Goal: Task Accomplishment & Management: Manage account settings

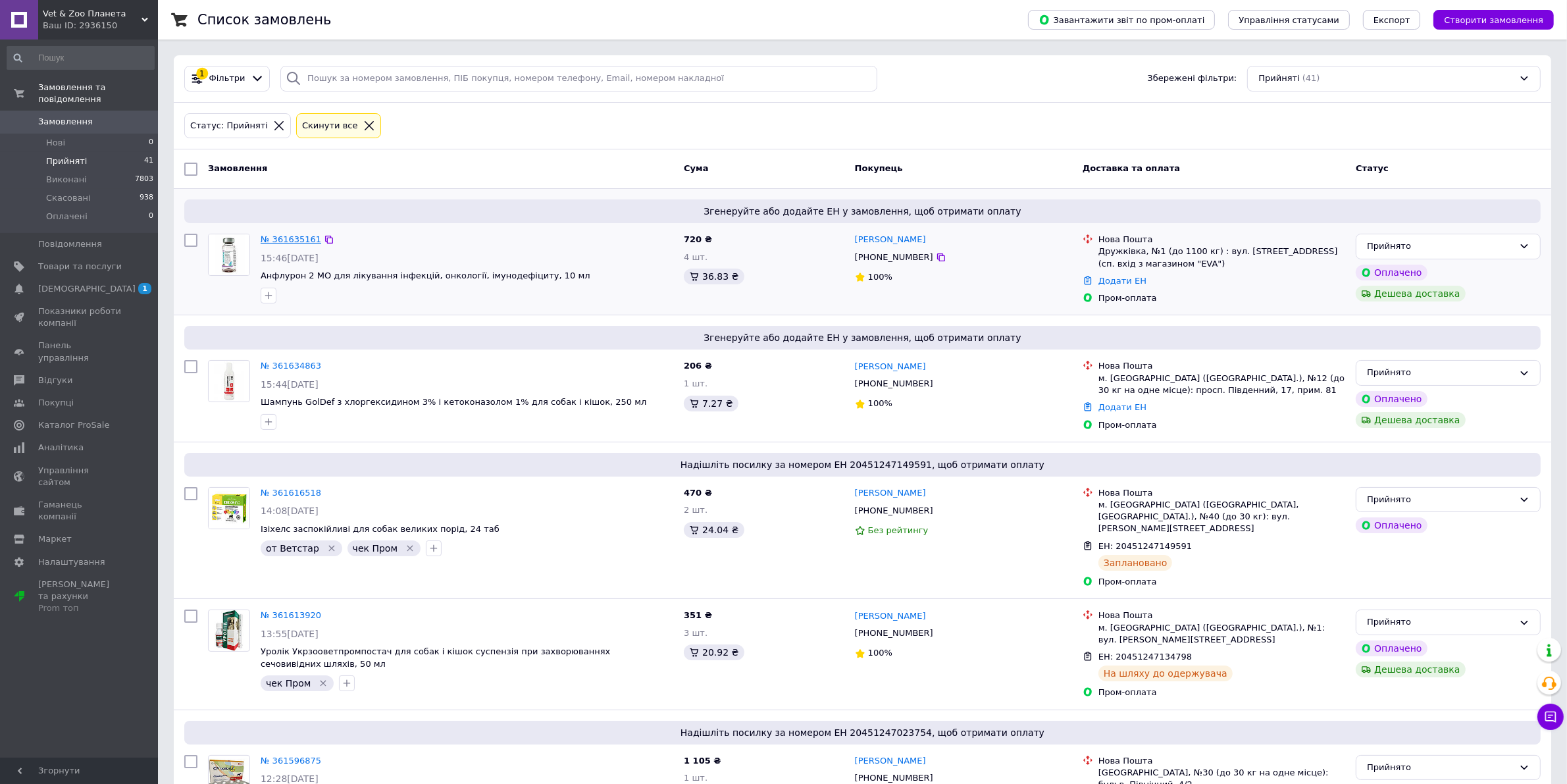
click at [286, 238] on link "№ 361635161" at bounding box center [291, 239] width 61 height 9
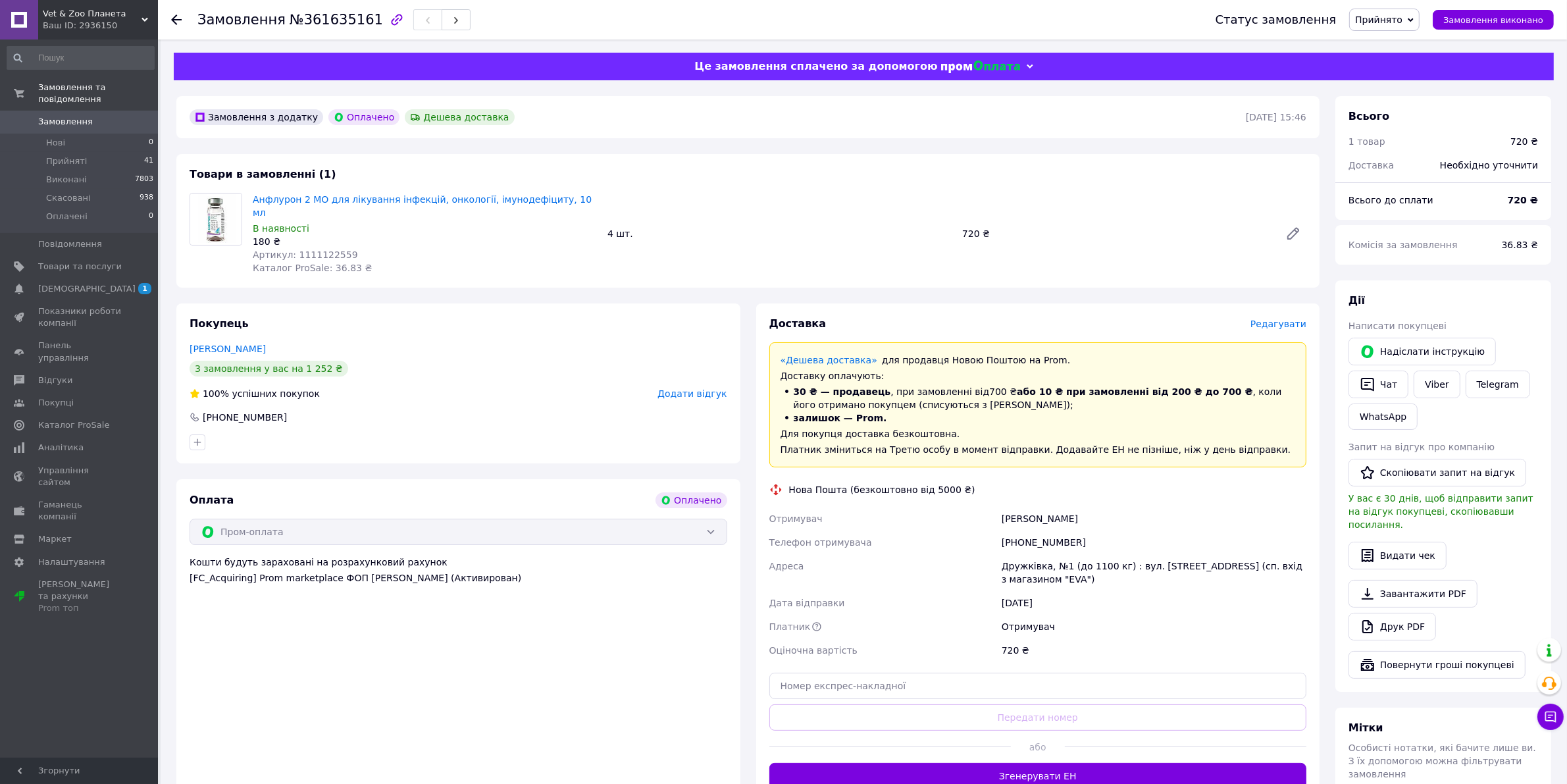
click at [1278, 318] on span "Редагувати" at bounding box center [1278, 323] width 56 height 10
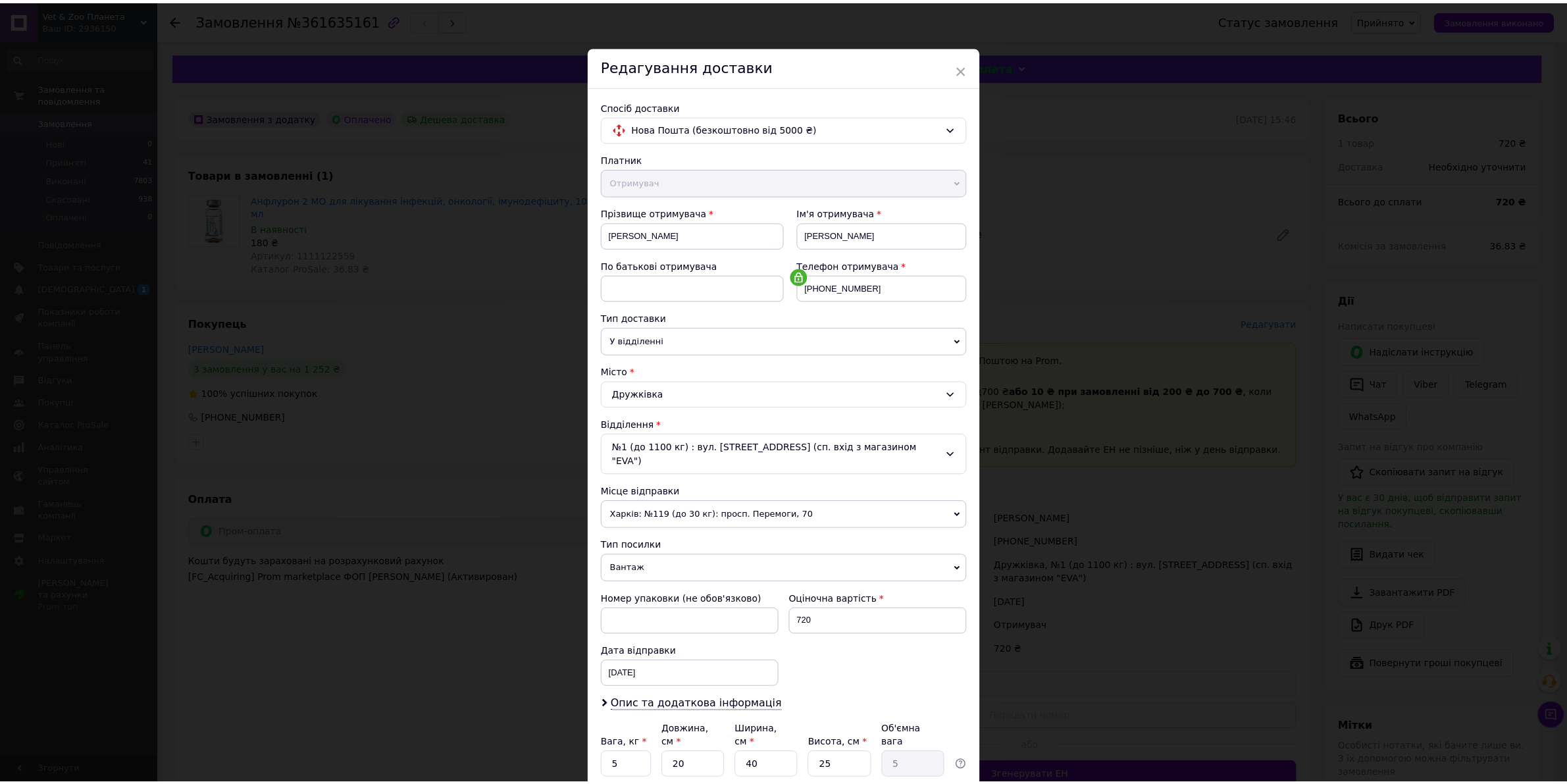
scroll to position [93, 0]
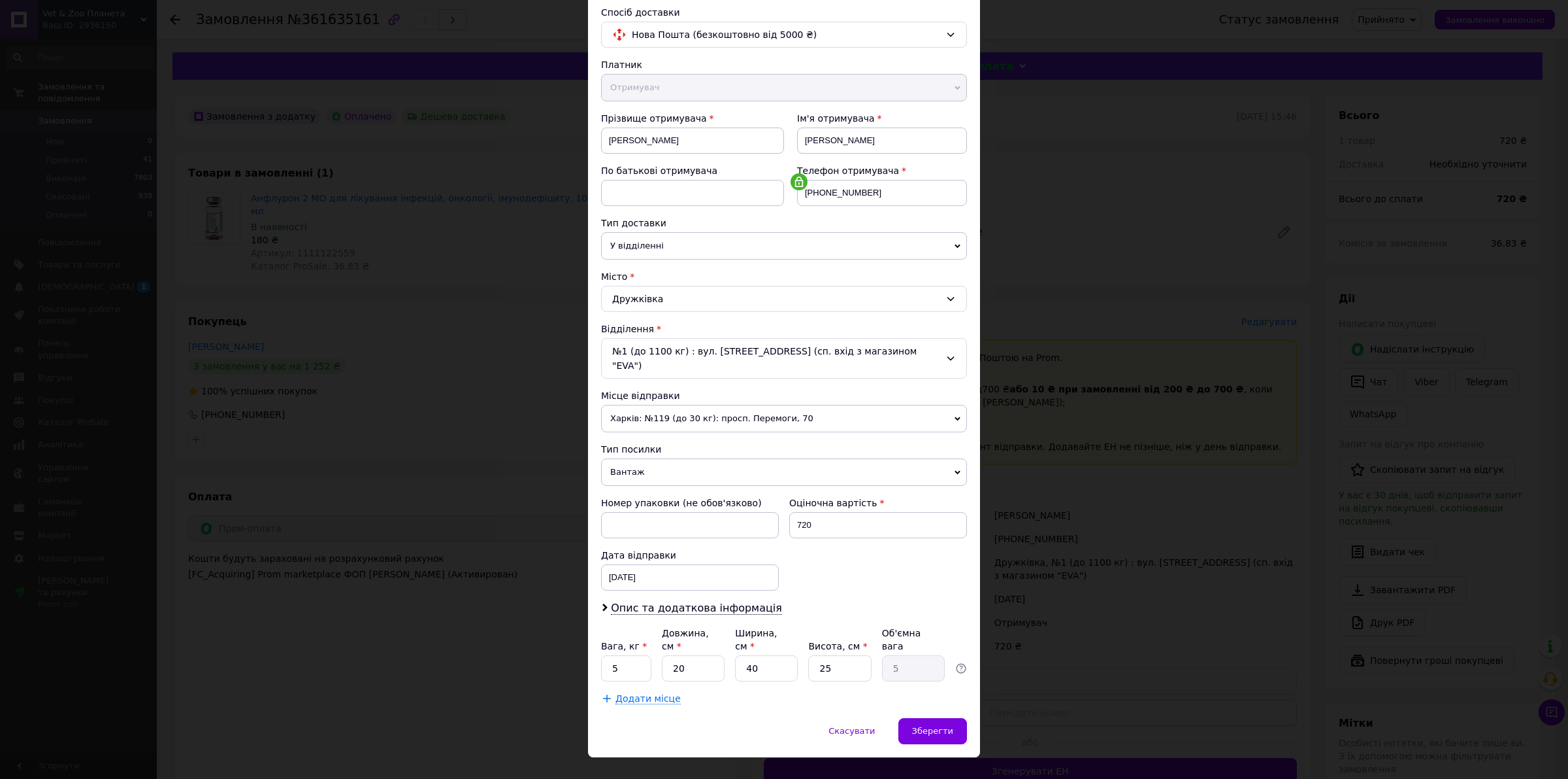
click at [644, 404] on span "Харків: №119 (до 30 кг): просп. Перемоги, 70" at bounding box center [784, 418] width 366 height 27
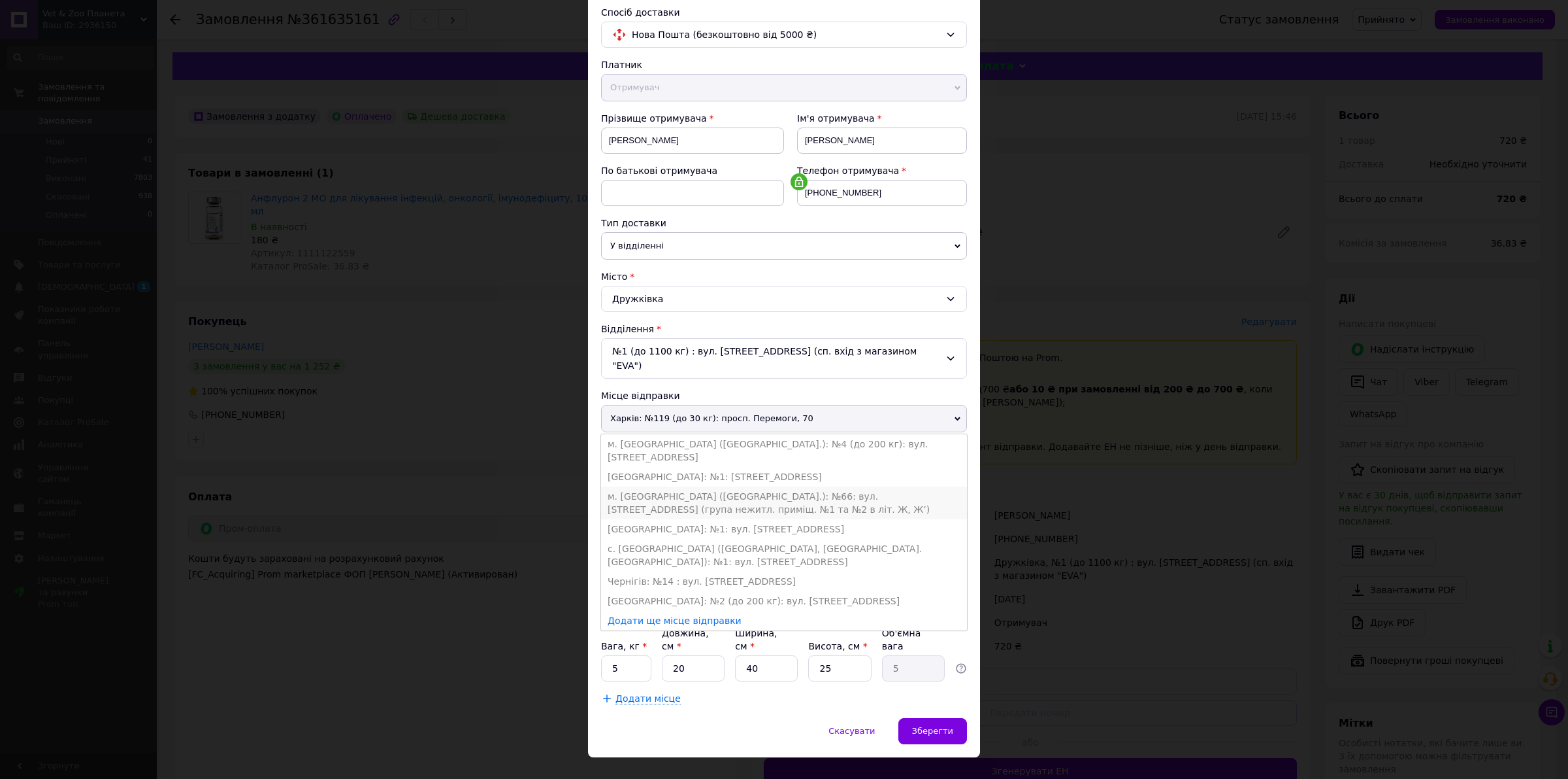
click at [677, 486] on li "м. [GEOGRAPHIC_DATA] ([GEOGRAPHIC_DATA].): №66: вул. [STREET_ADDRESS] (група не…" at bounding box center [784, 503] width 366 height 33
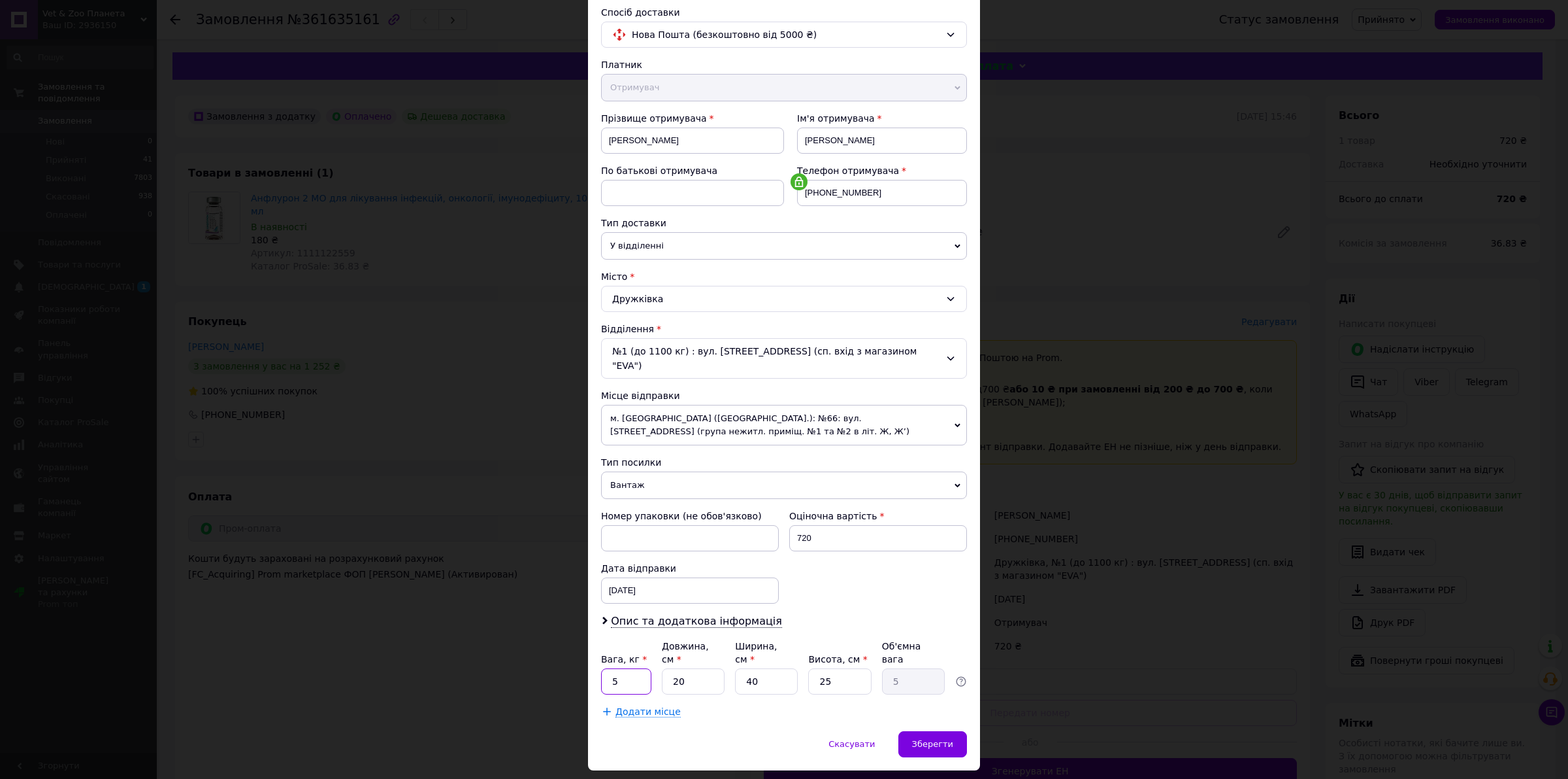
click at [640, 668] on input "5" at bounding box center [626, 681] width 50 height 26
type input "1"
type input "2"
type input "0.5"
type input "20"
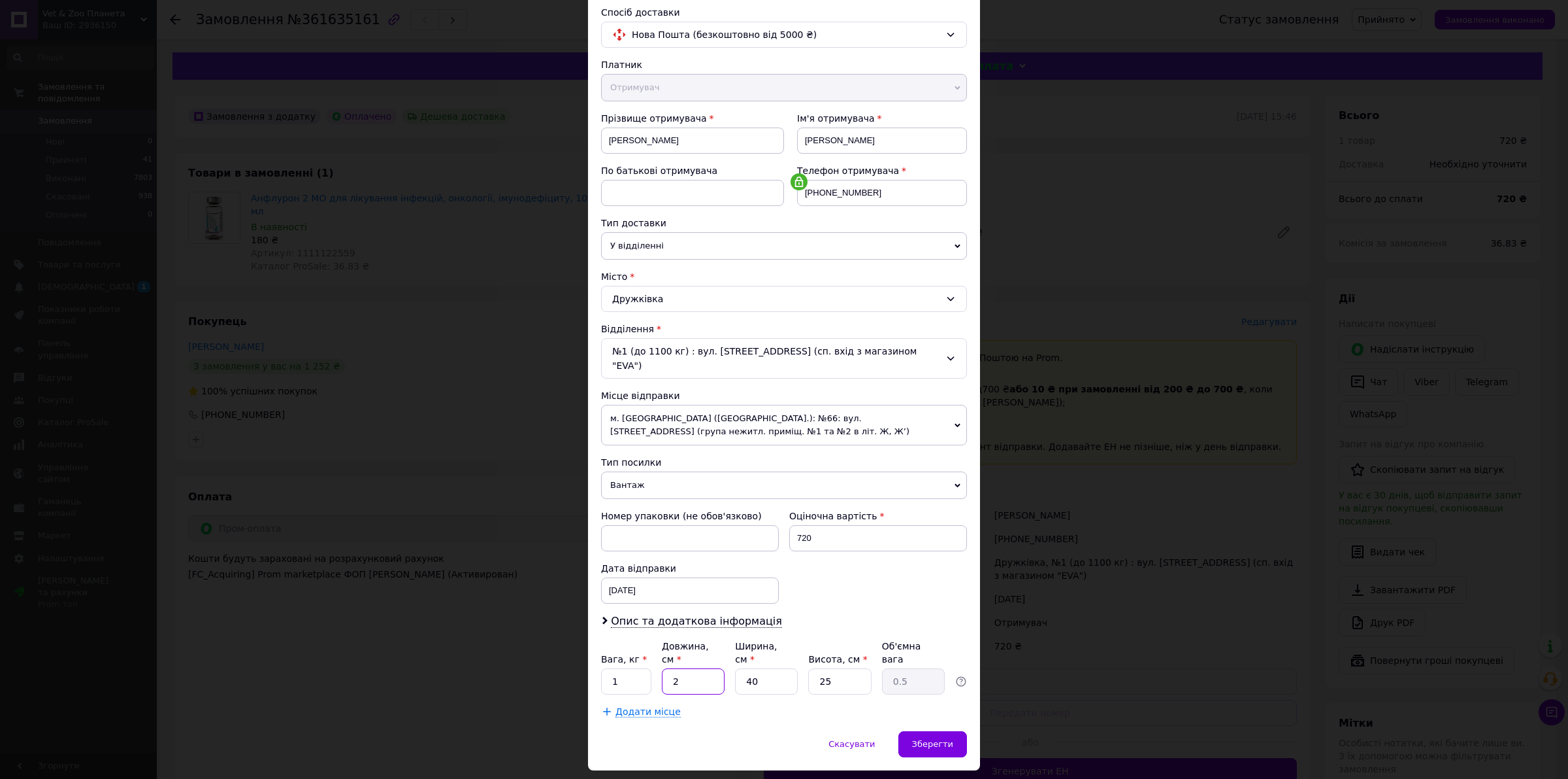
type input "5"
type input "2"
type input "0.25"
type input "20"
type input "2.5"
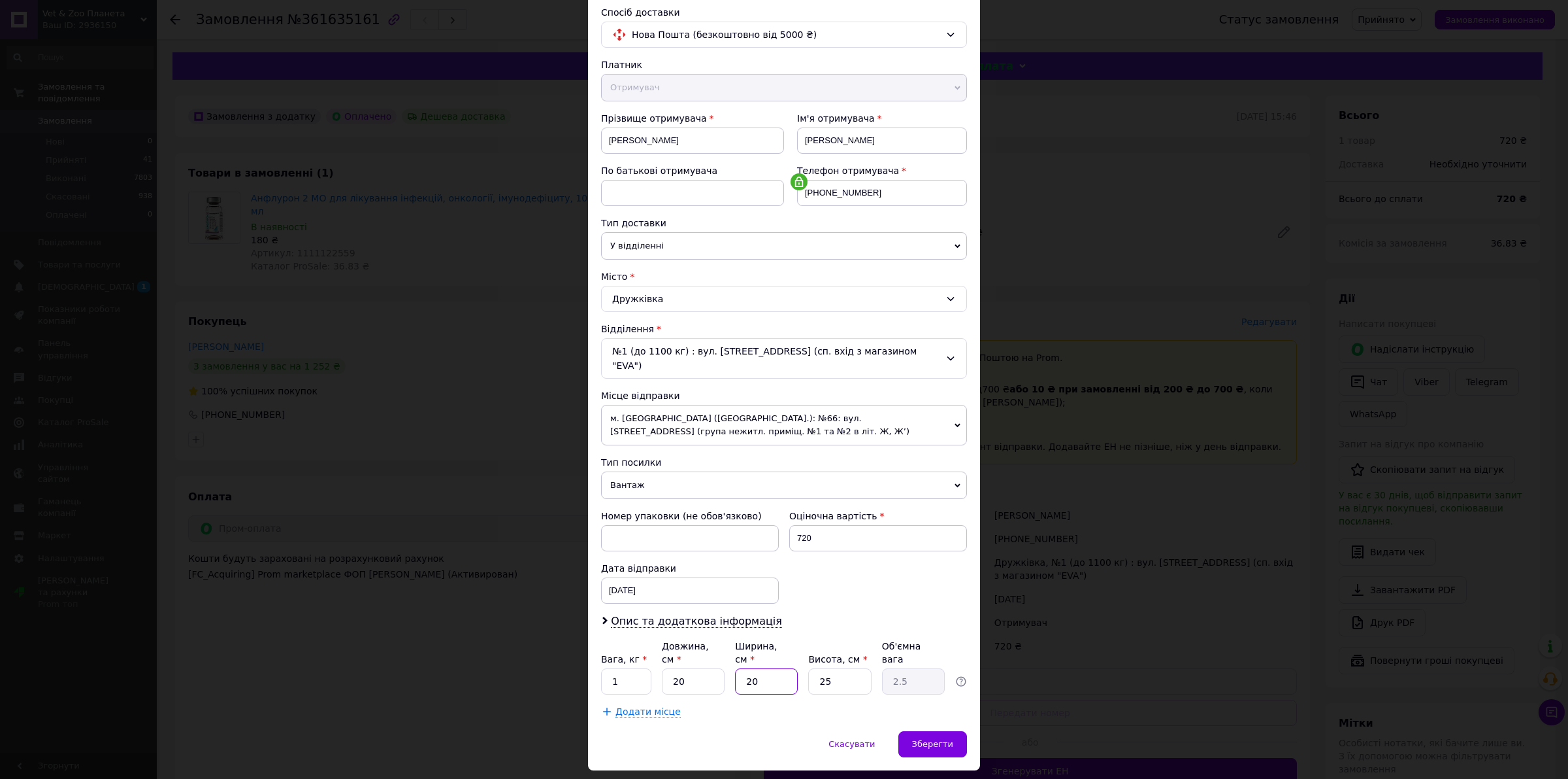
type input "20"
type input "1"
type input "0.1"
type input "10"
type input "1"
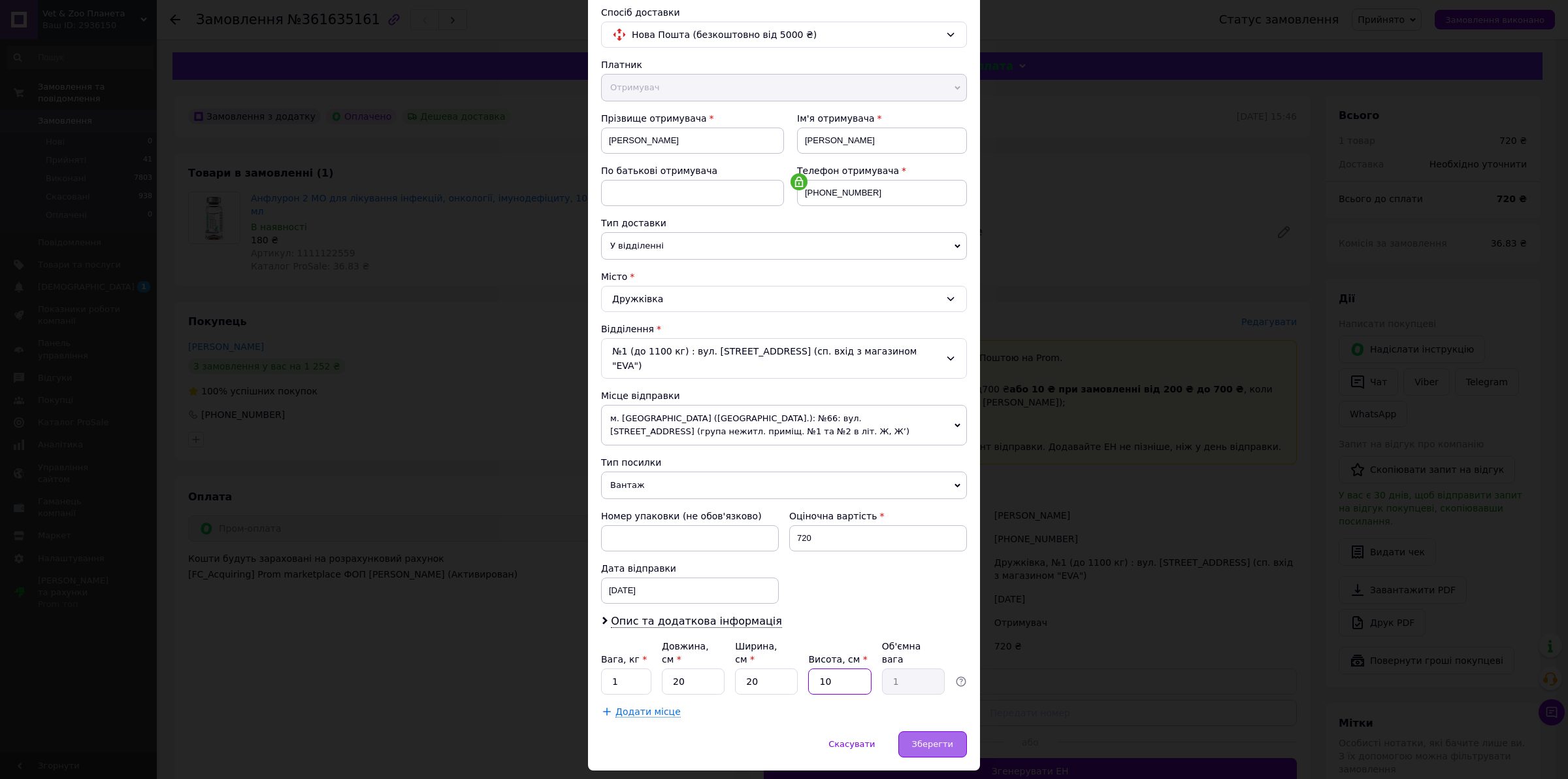
type input "10"
click at [923, 739] on span "Зберегти" at bounding box center [932, 744] width 41 height 9
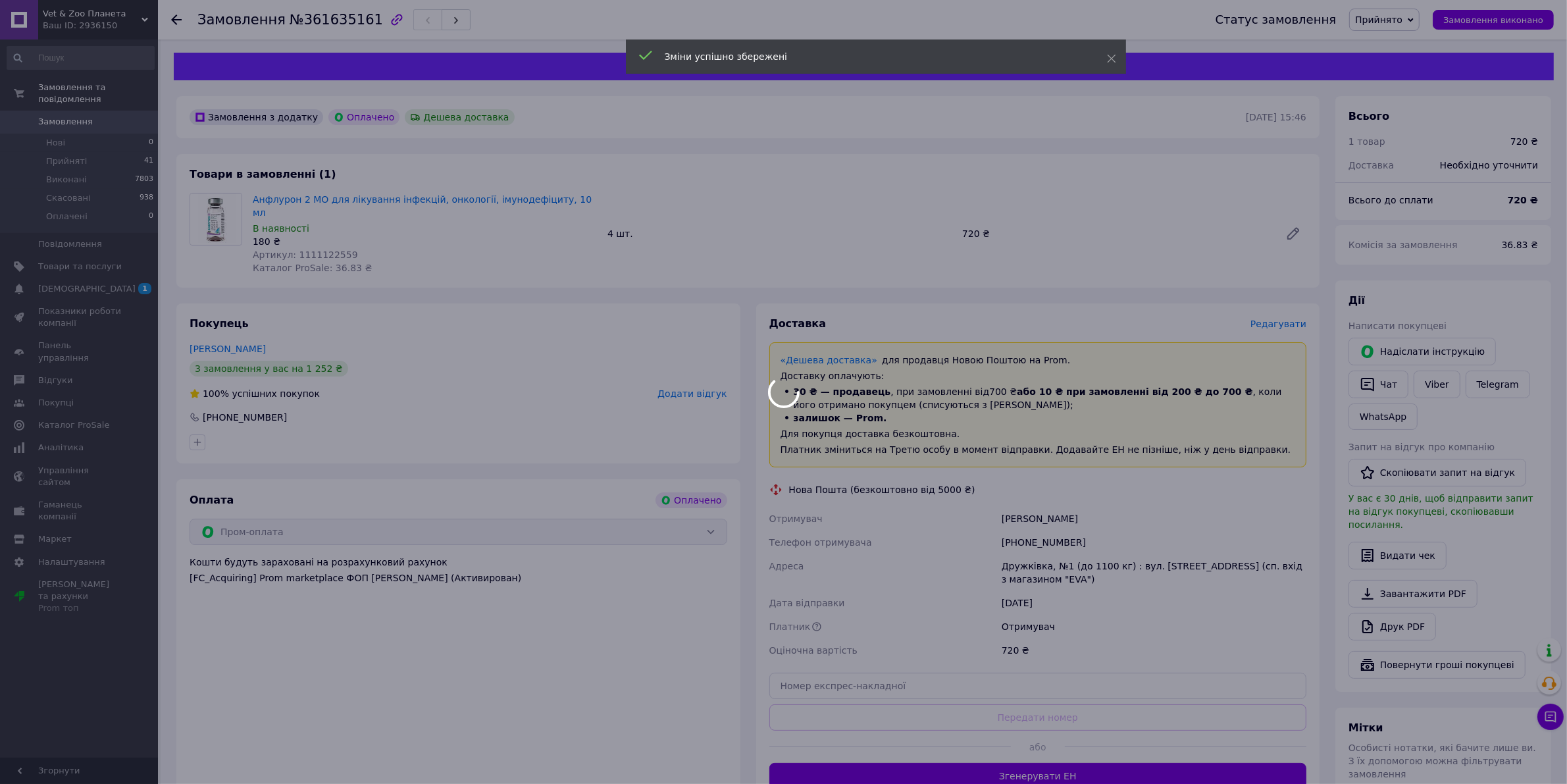
click at [987, 764] on div at bounding box center [784, 392] width 1567 height 784
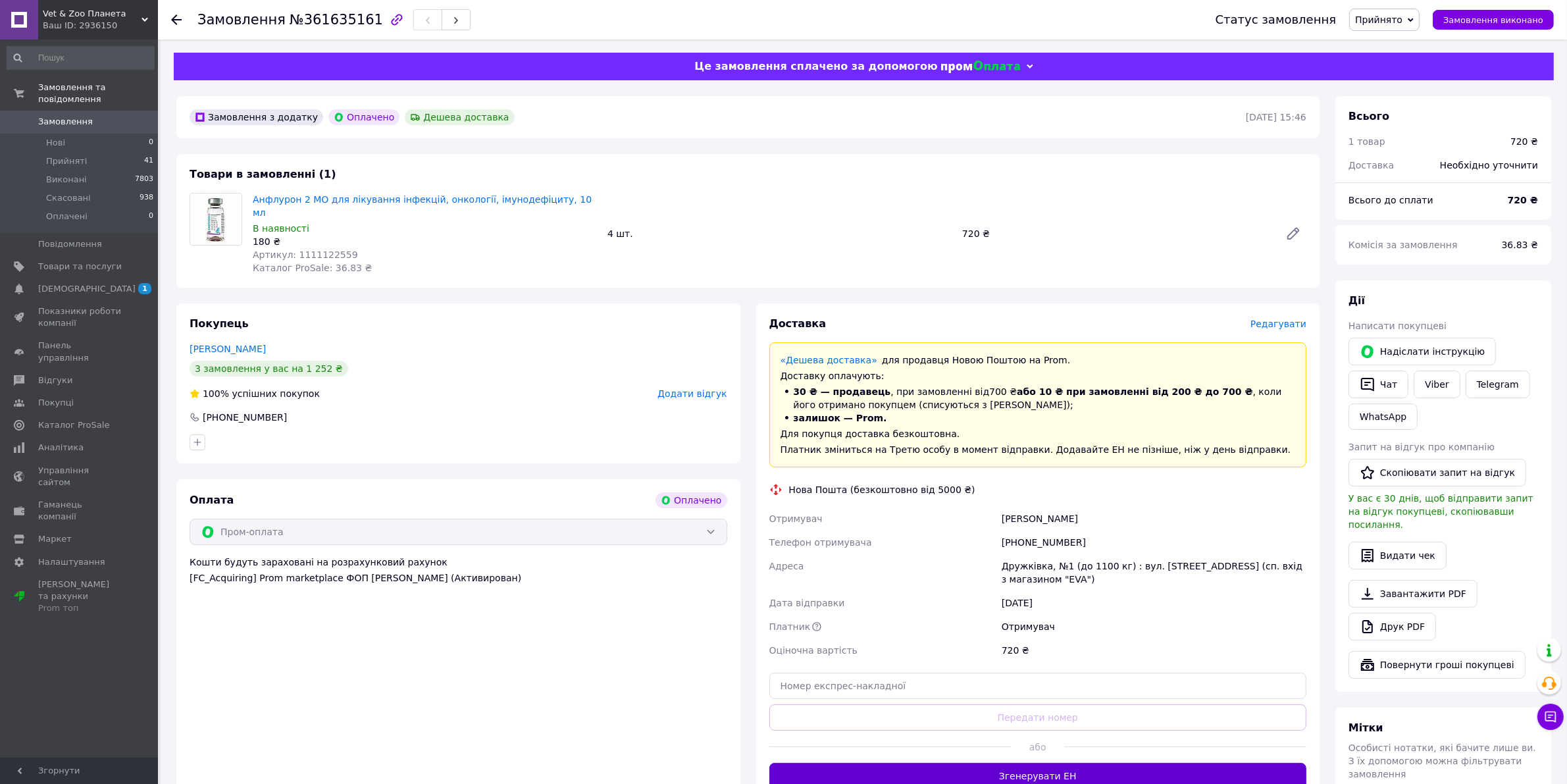
click at [1059, 772] on button "Згенерувати ЕН" at bounding box center [1038, 775] width 538 height 26
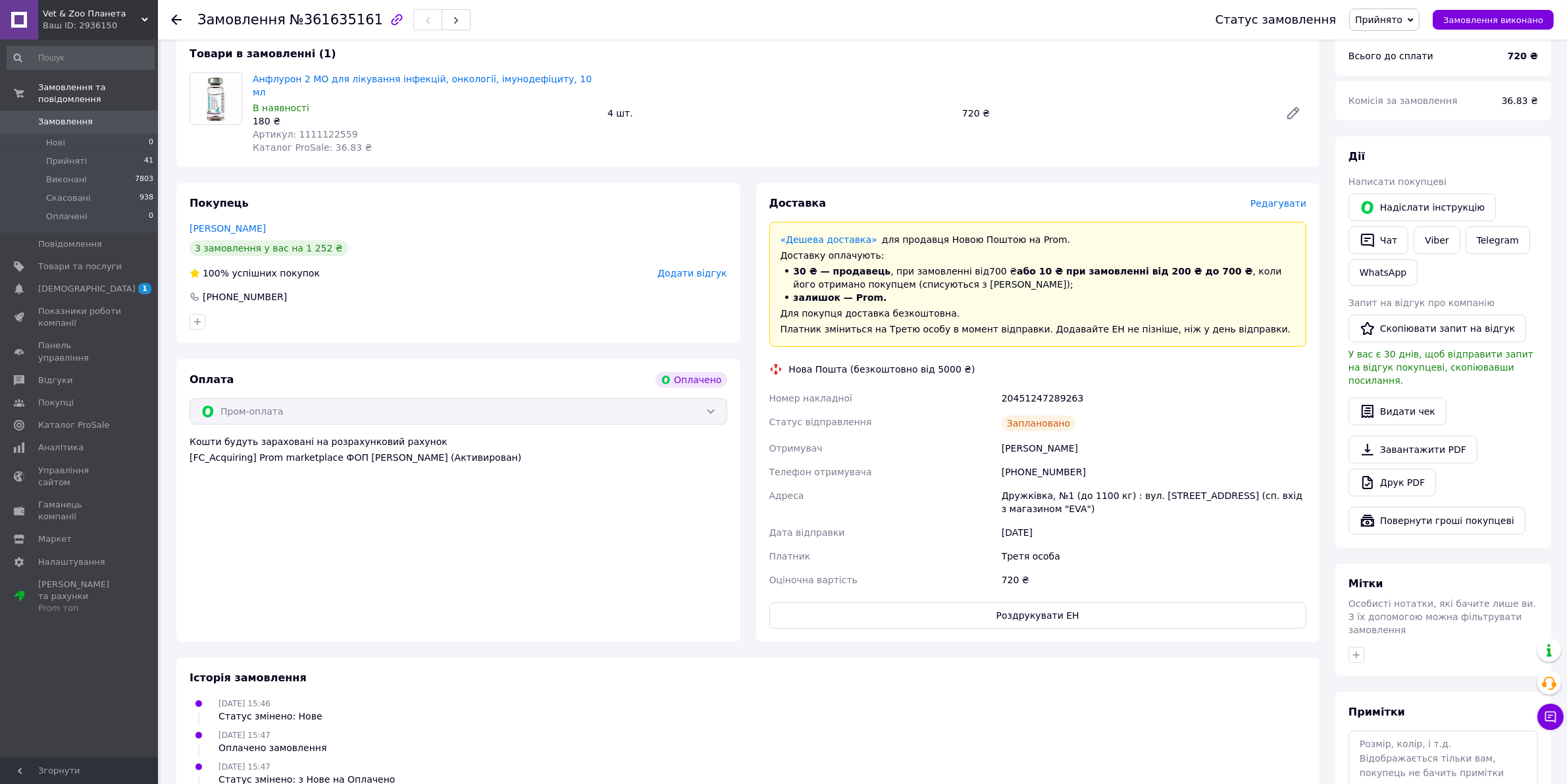
scroll to position [124, 0]
click at [1360, 646] on icon "button" at bounding box center [1356, 651] width 10 height 10
type input "чек"
click at [1409, 729] on label "чек Пром" at bounding box center [1391, 733] width 41 height 9
checkbox input "true"
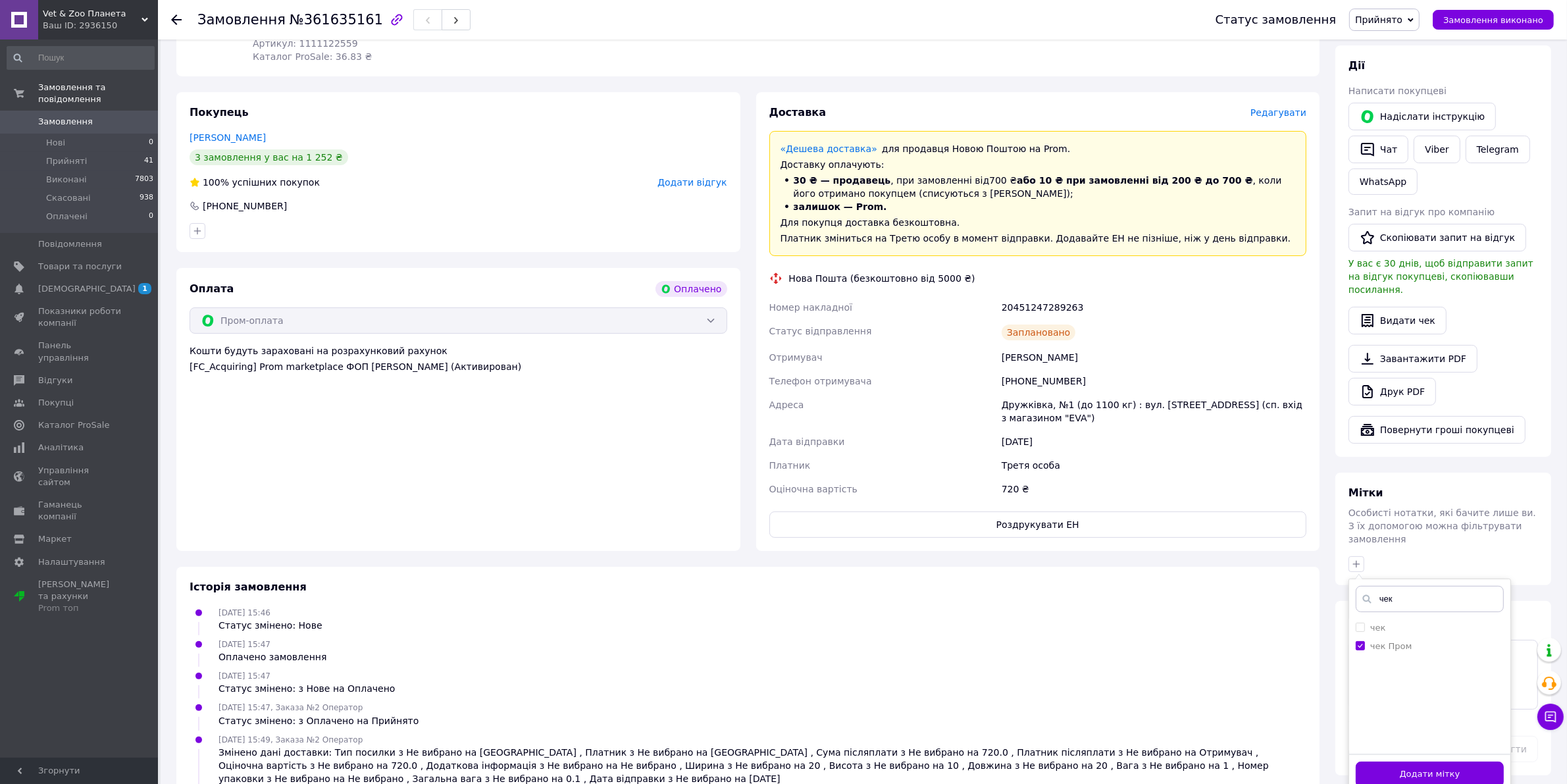
scroll to position [242, 0]
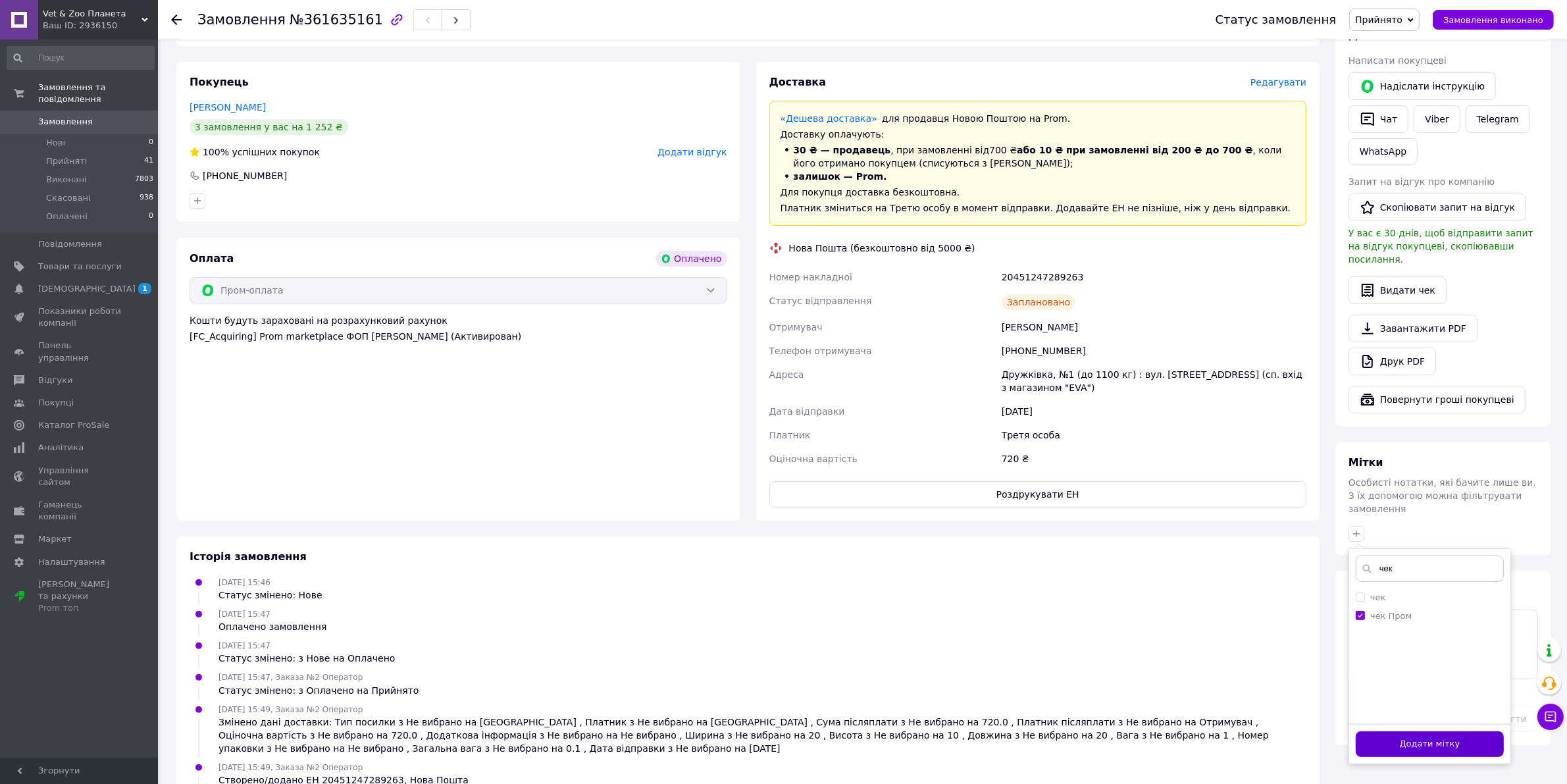
click at [1456, 731] on button "Додати мітку" at bounding box center [1429, 744] width 148 height 25
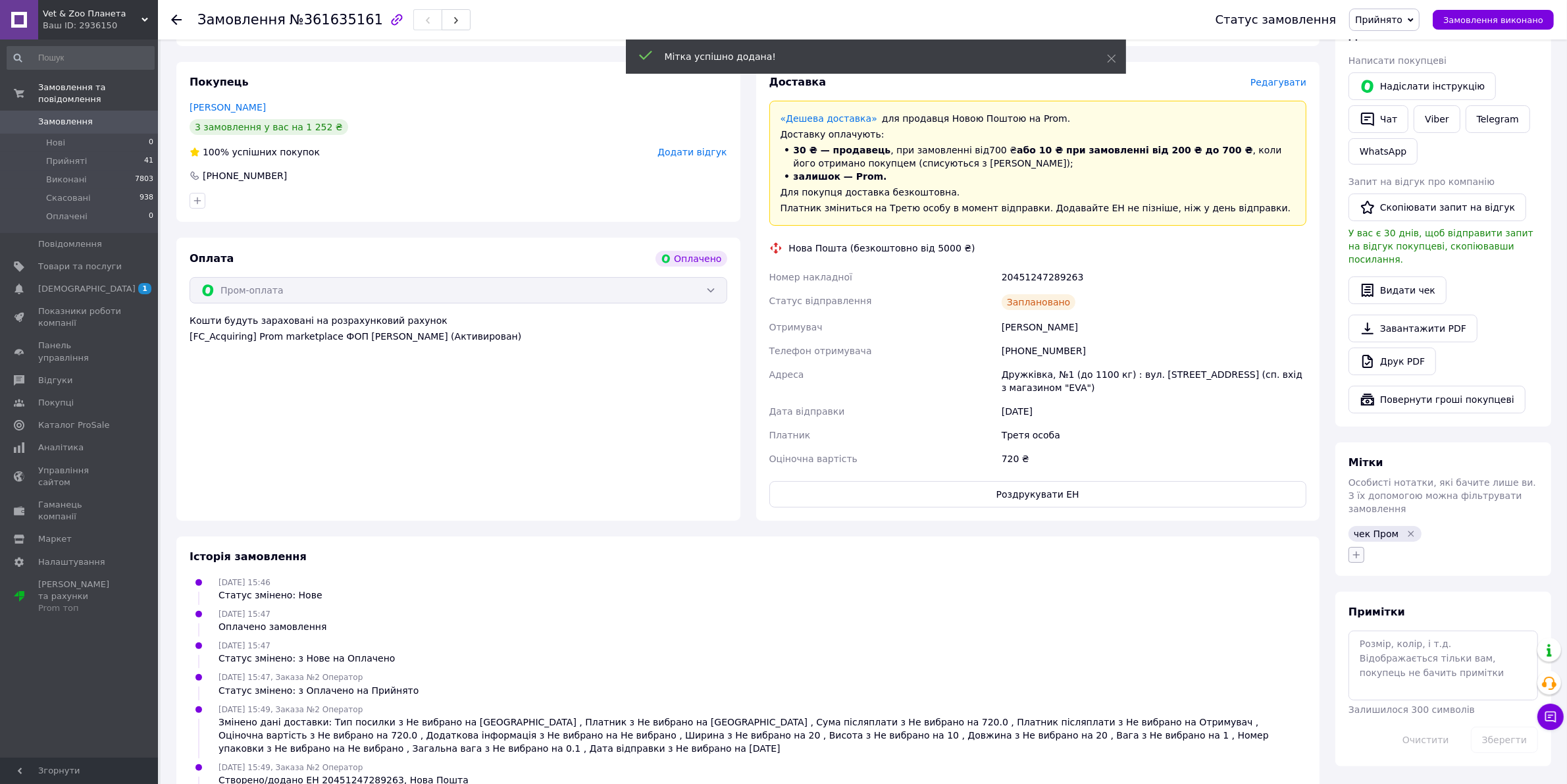
click at [1356, 549] on icon "button" at bounding box center [1356, 554] width 10 height 10
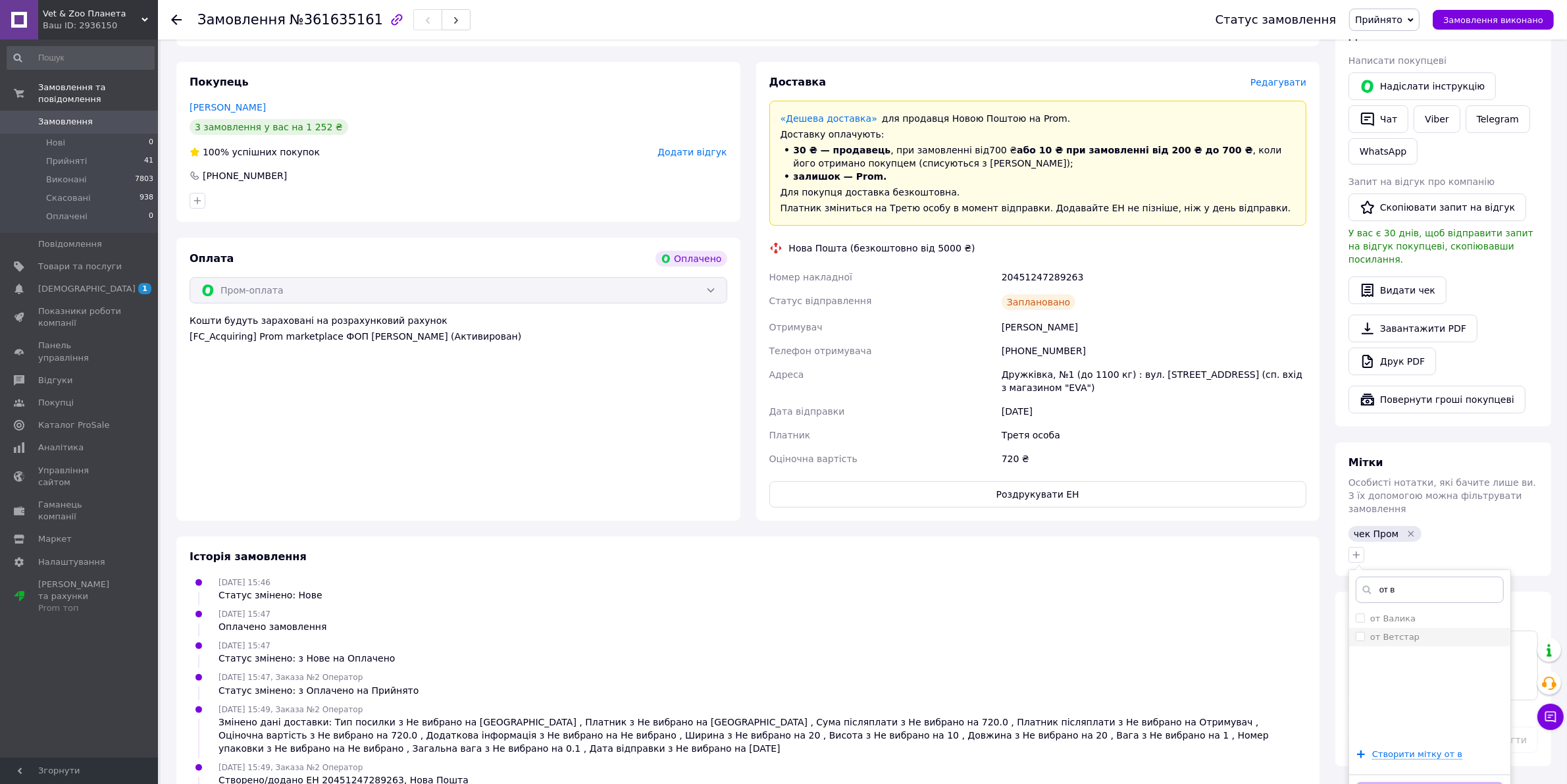
type input "от в"
click at [1407, 631] on label "от Ветстар" at bounding box center [1395, 636] width 49 height 9
checkbox input "true"
click at [1445, 782] on button "Додати мітку" at bounding box center [1429, 794] width 148 height 25
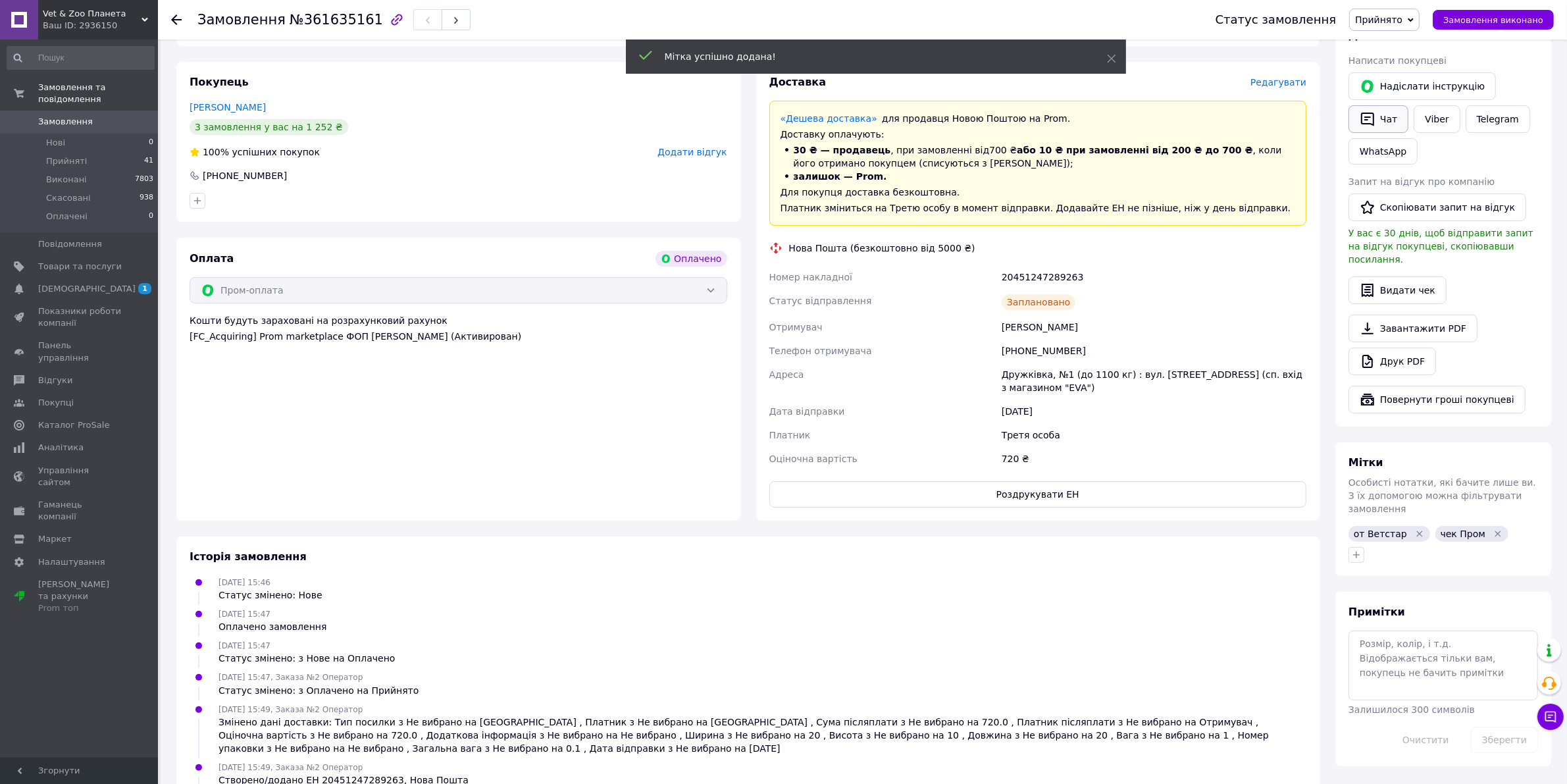
click at [1395, 115] on button "Чат" at bounding box center [1379, 119] width 60 height 28
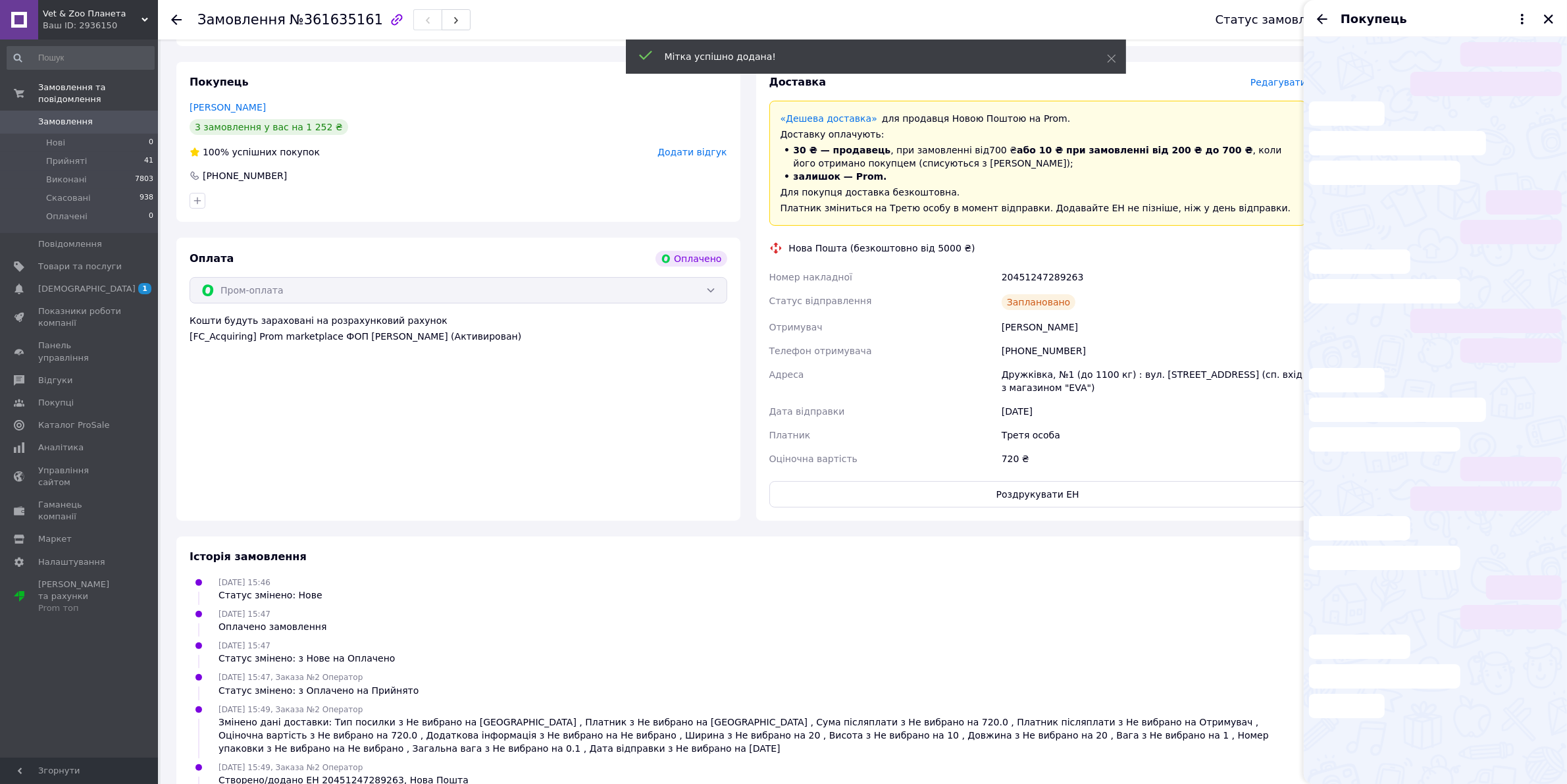
scroll to position [159, 0]
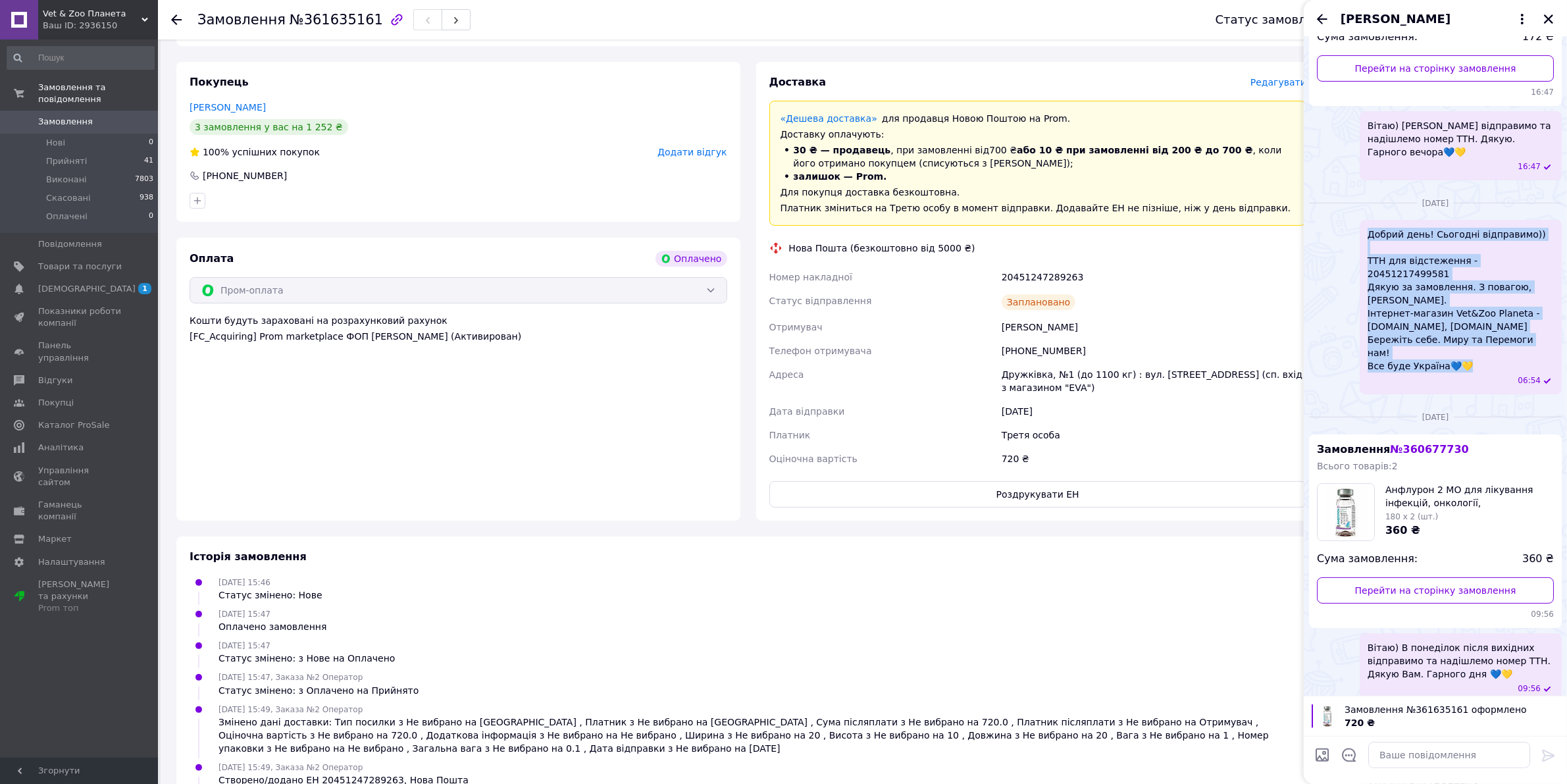
drag, startPoint x: 1367, startPoint y: 216, endPoint x: 1467, endPoint y: 330, distance: 151.6
click at [1467, 330] on span "Добрий день! Сьогодні відправимо)) ТТН для відстеження - 20451217499581 Дякую з…" at bounding box center [1461, 300] width 187 height 145
copy span "Добрий день! Сьогодні відправимо)) ТТН для відстеження - 20451217499581 Дякую з…"
click at [1403, 755] on textarea at bounding box center [1449, 754] width 162 height 26
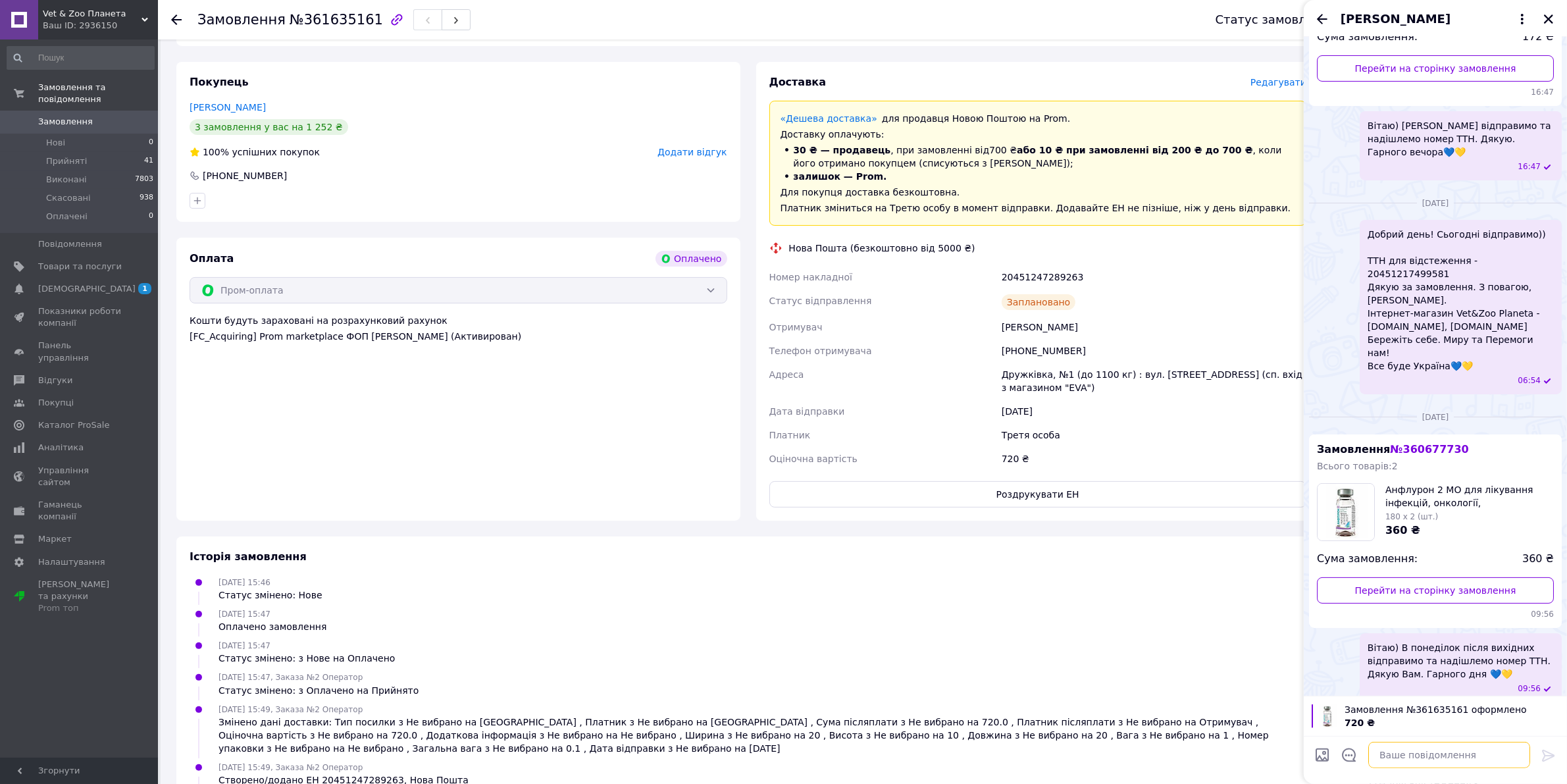
paste textarea "Добрий день! Сьогодні відправимо)) ТТН для відстеження - 20451217499581 Дякую з…"
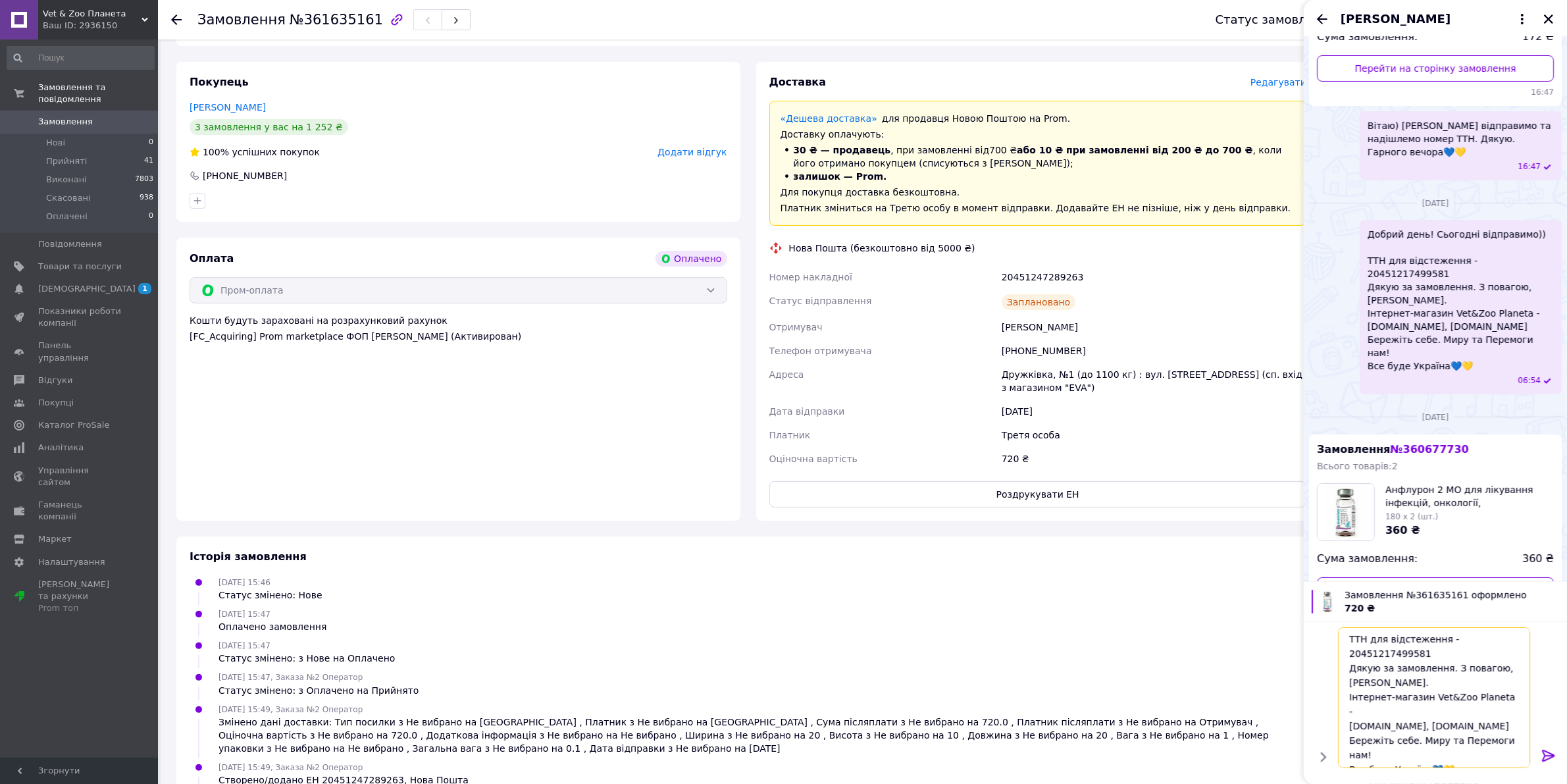
scroll to position [30, 0]
drag, startPoint x: 1082, startPoint y: 265, endPoint x: 976, endPoint y: 265, distance: 106.0
click at [976, 266] on div "Номер накладної 20451247289263 Статус відправлення Заплановано Отримувач [PERSO…" at bounding box center [1038, 368] width 543 height 205
copy div "Номер накладної 20451247289263"
click at [1435, 652] on textarea "Добрий день! Сьогодні відправимо)) ТТН для відстеження - 20451217499581 Дякую з…" at bounding box center [1437, 697] width 188 height 141
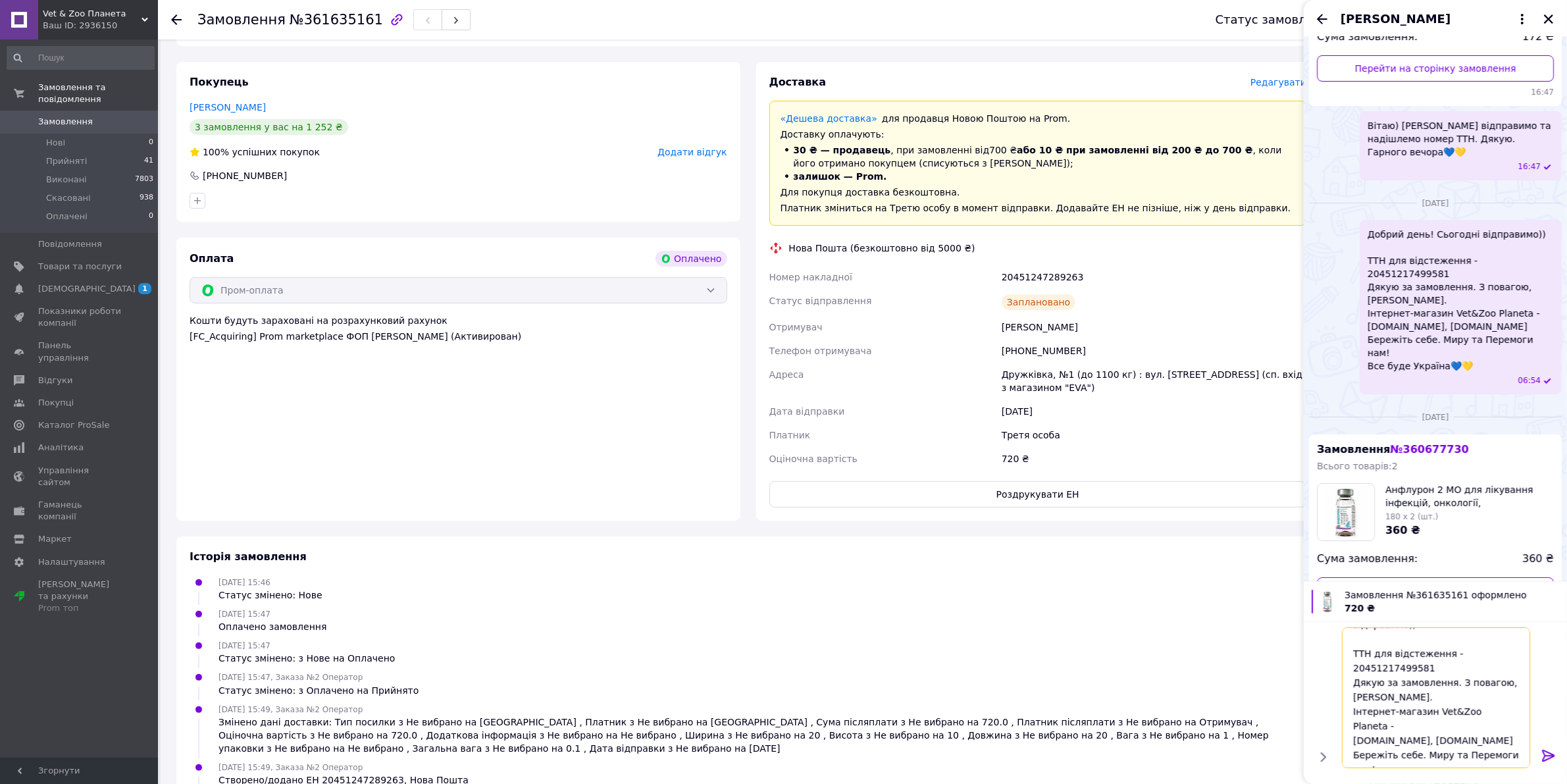
paste textarea "20451247289263"
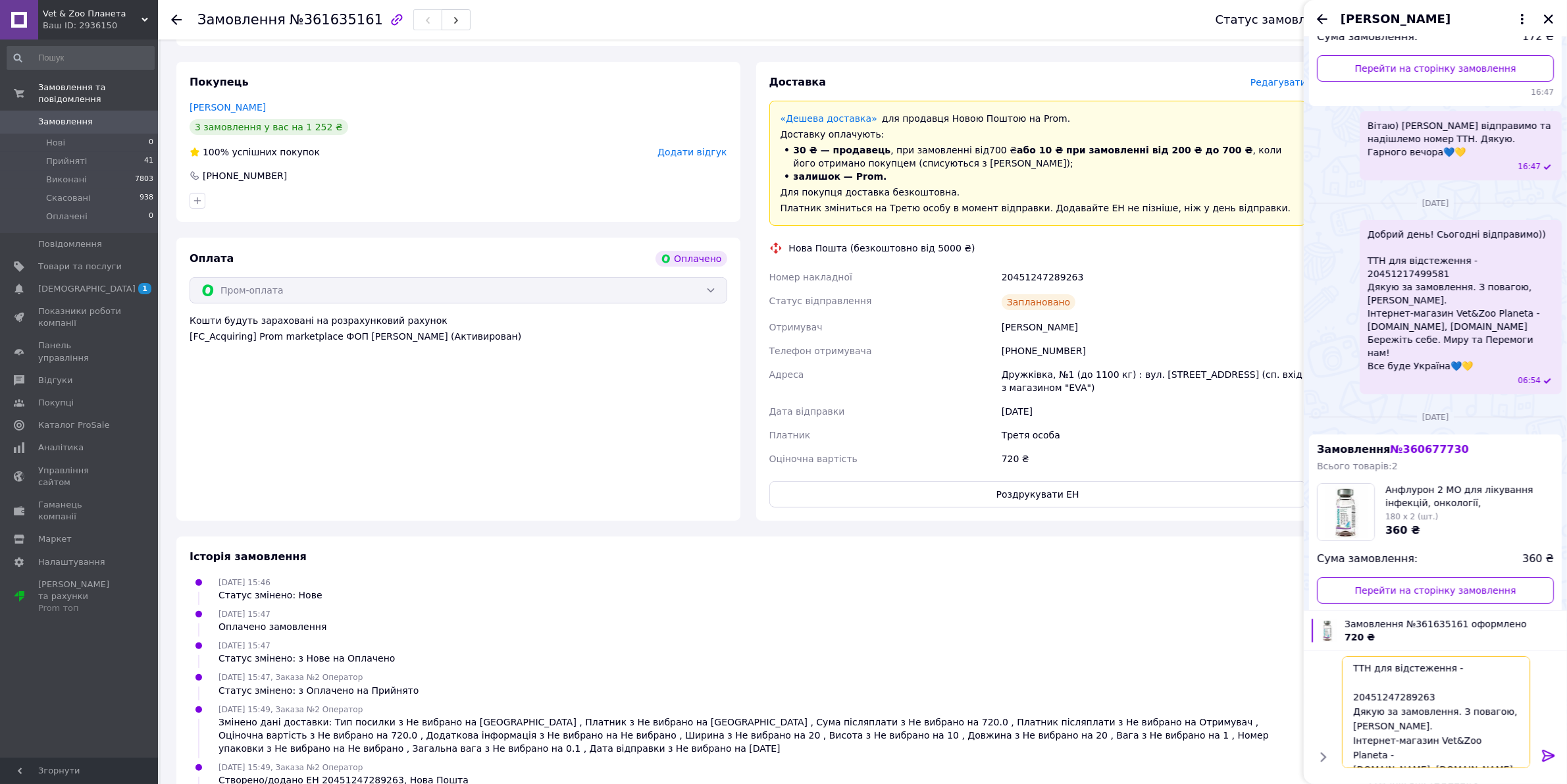
type textarea "Добрий день! Сьогодні відправимо)) ТТН для відстеження - 20451247289263 Дякую з…"
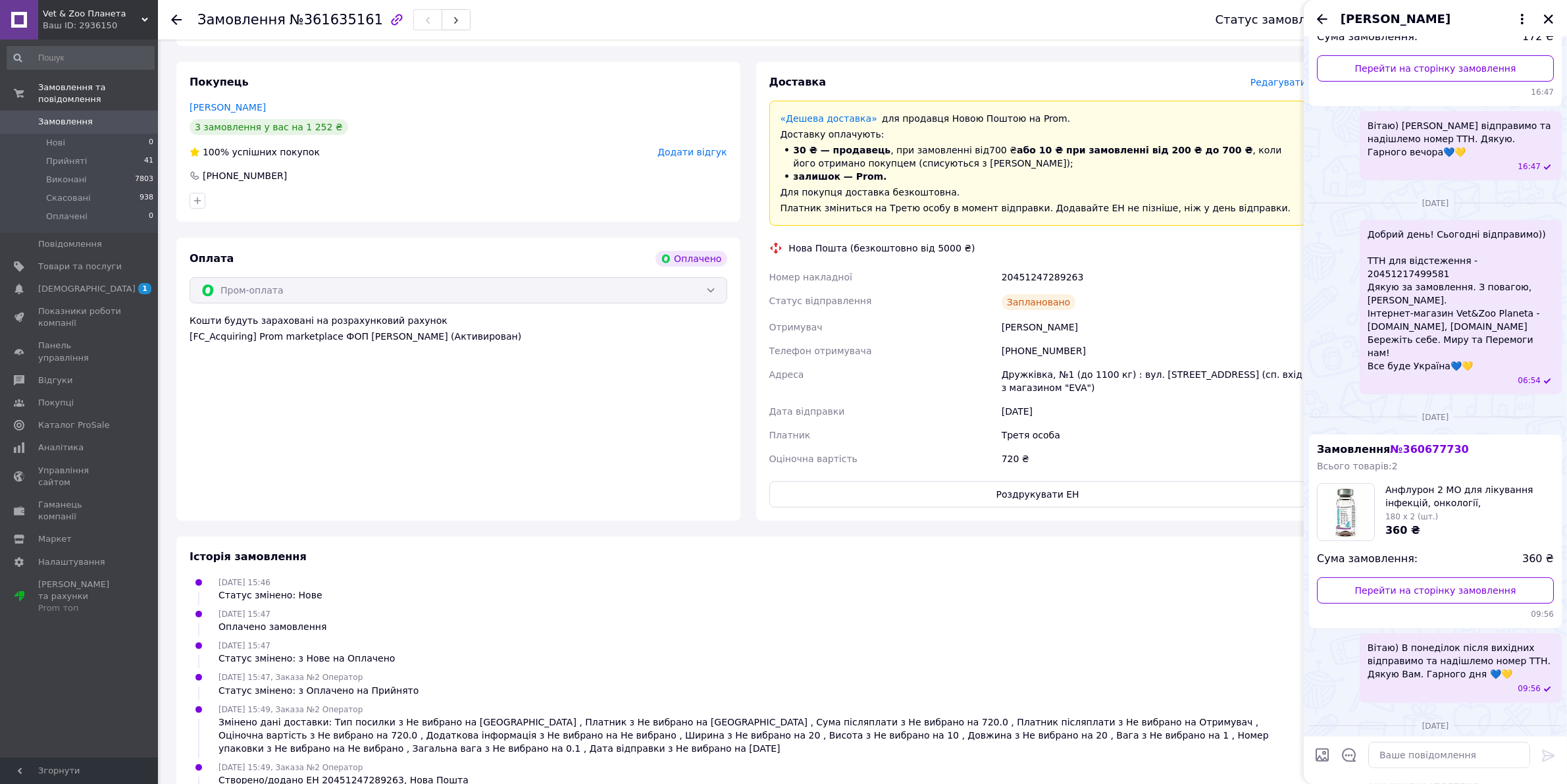
click at [1331, 633] on div "Вітаю) В понеділок після вихідних відправимо та надішлемо номер ТТН. Дякую Вам.…" at bounding box center [1436, 667] width 253 height 69
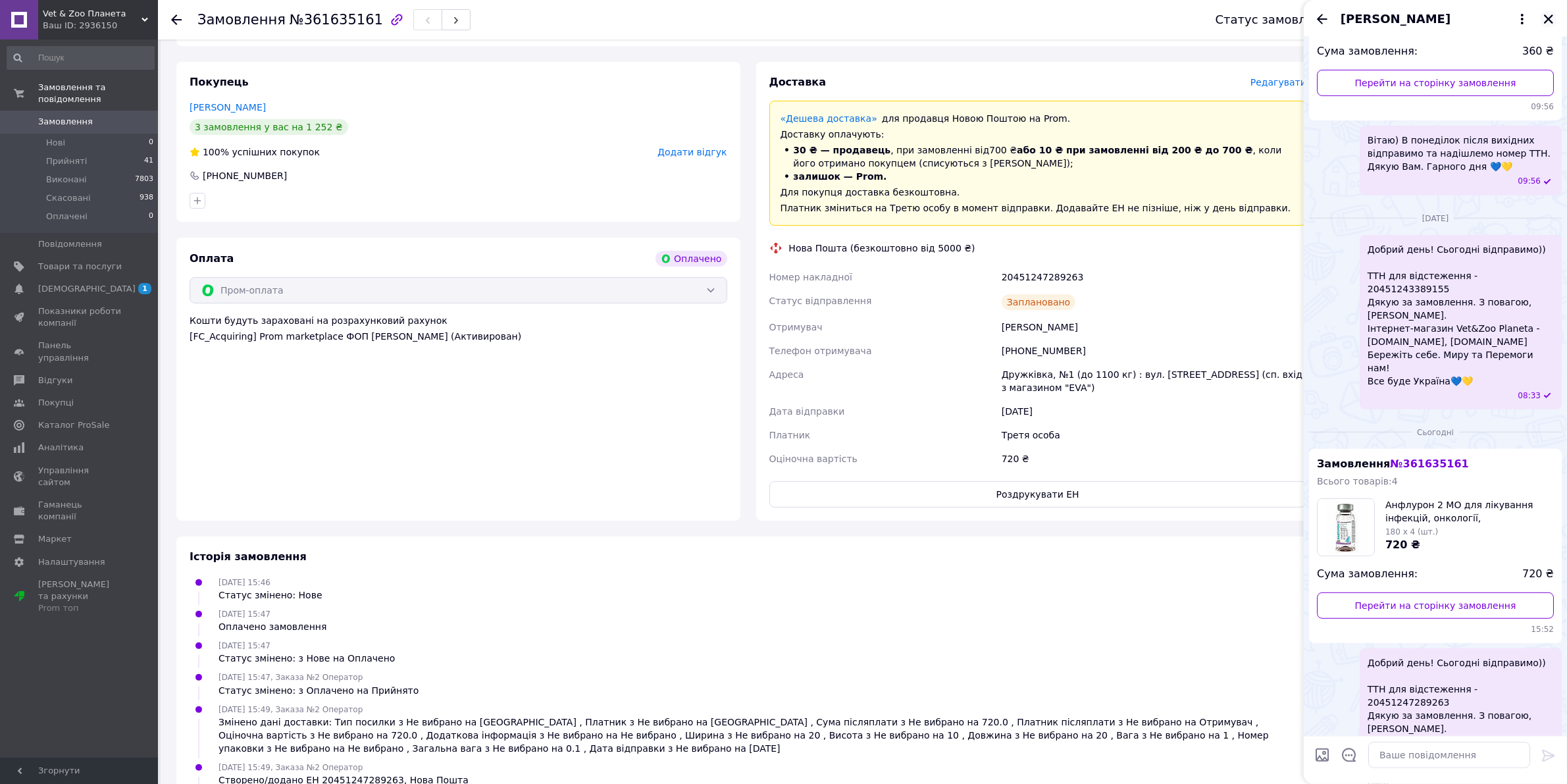
click at [1554, 20] on icon "Закрити" at bounding box center [1549, 19] width 12 height 12
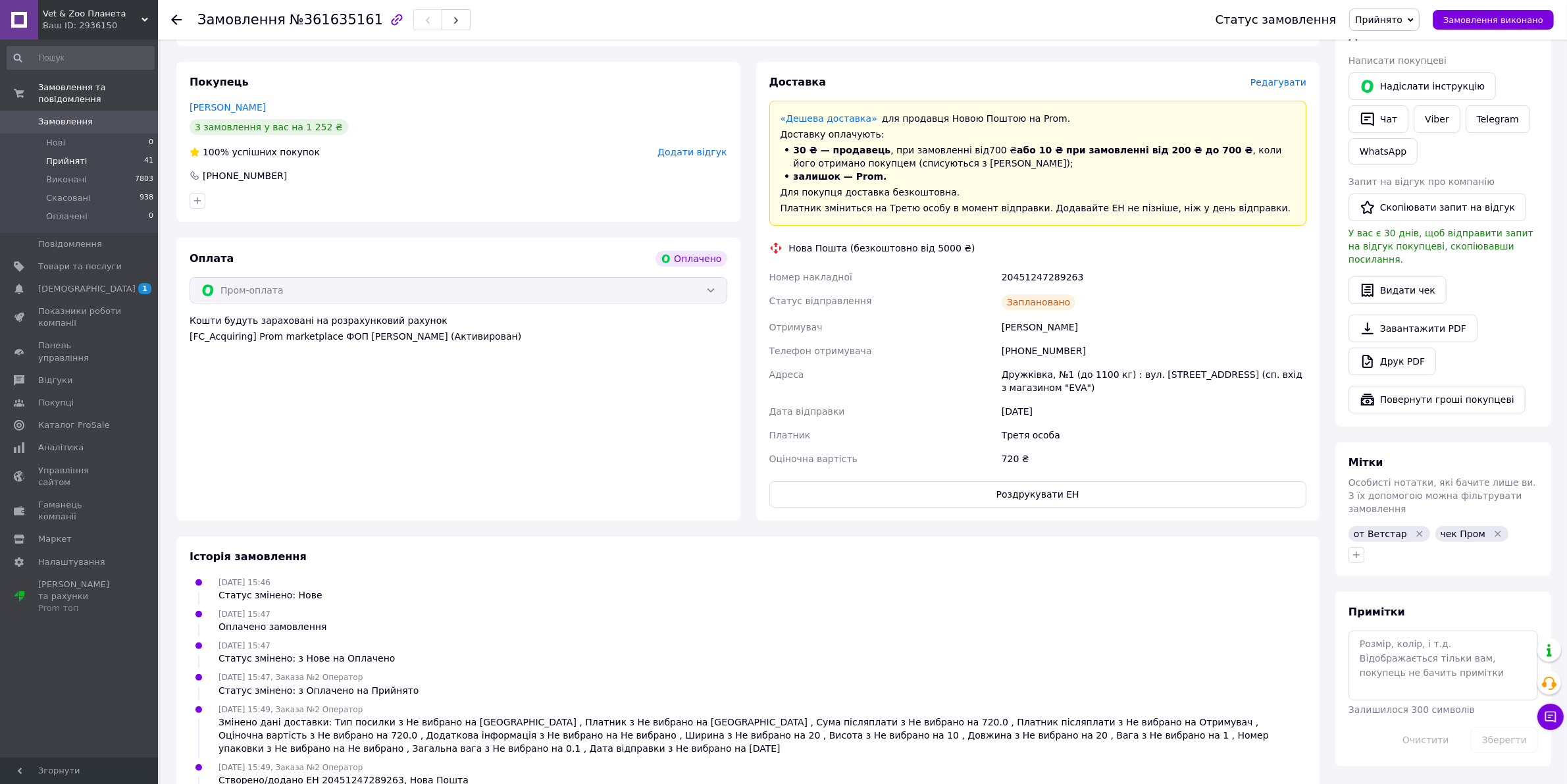
click at [73, 156] on span "Прийняті" at bounding box center [66, 161] width 41 height 12
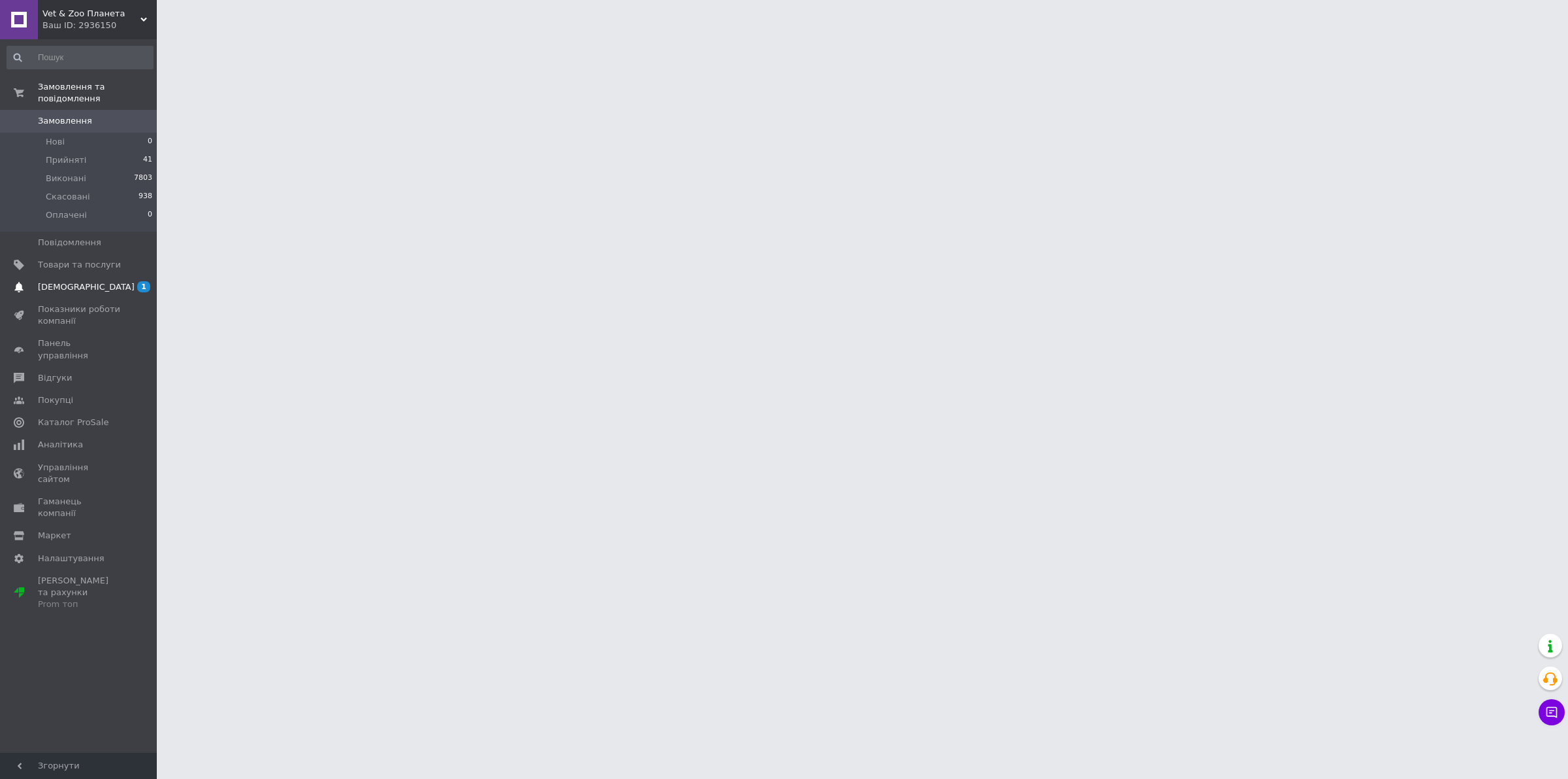
click at [88, 281] on span "[DEMOGRAPHIC_DATA]" at bounding box center [79, 287] width 83 height 12
